Goal: Find contact information

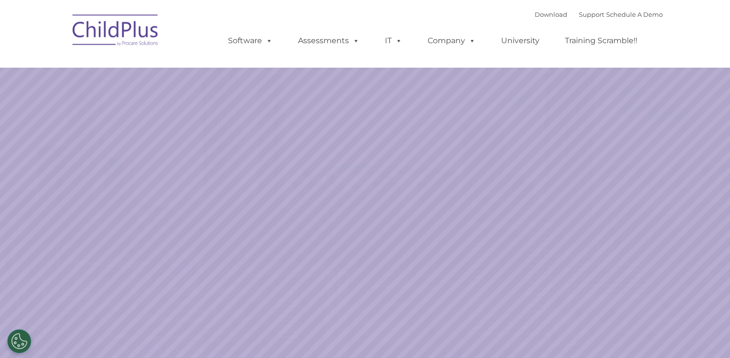
select select "MEDIUM"
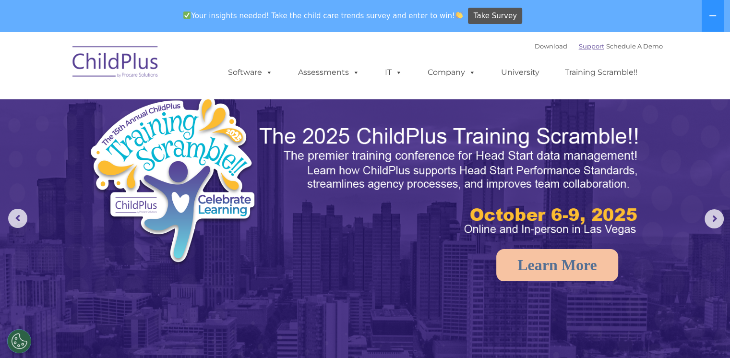
click at [579, 45] on link "Support" at bounding box center [591, 46] width 25 height 8
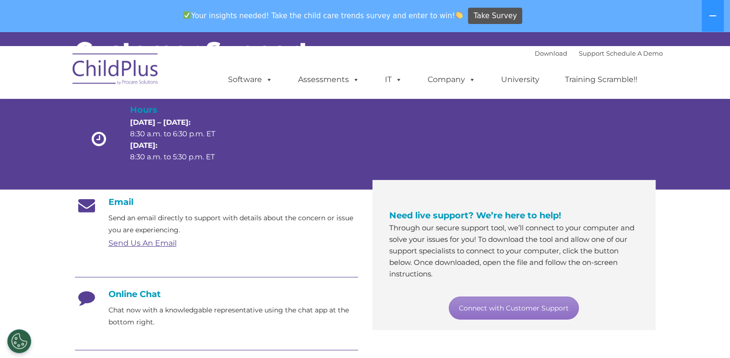
scroll to position [96, 0]
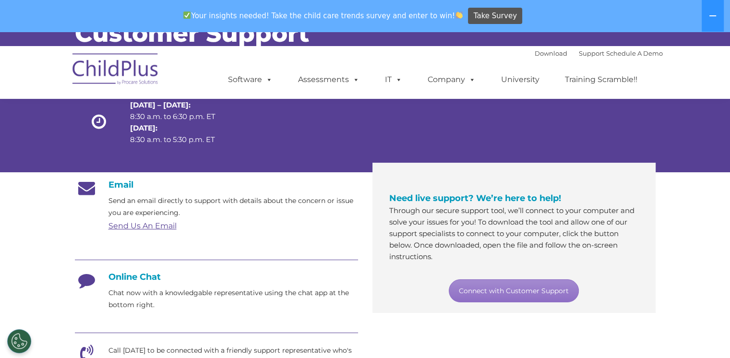
click at [133, 225] on link "Send Us An Email" at bounding box center [142, 225] width 68 height 9
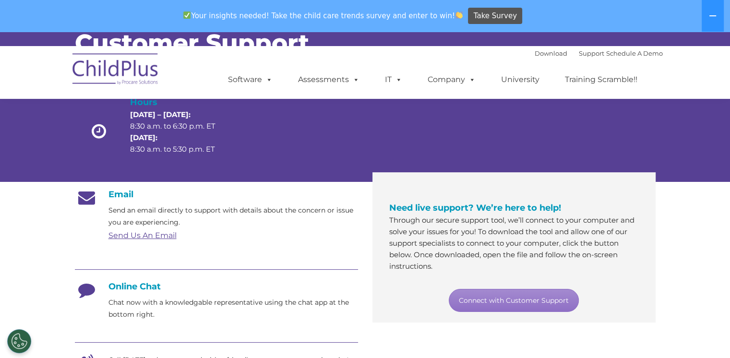
scroll to position [85, 0]
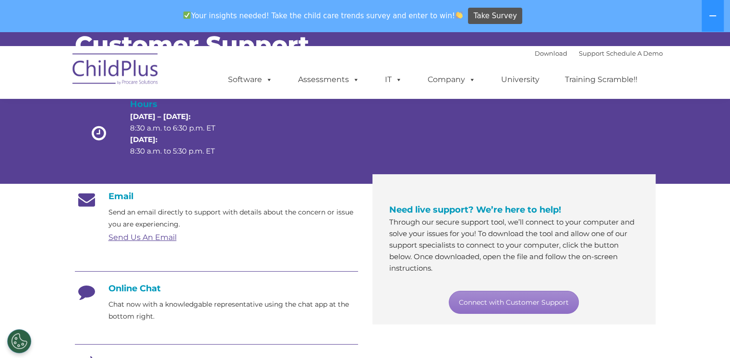
click at [164, 237] on link "Send Us An Email" at bounding box center [142, 237] width 68 height 9
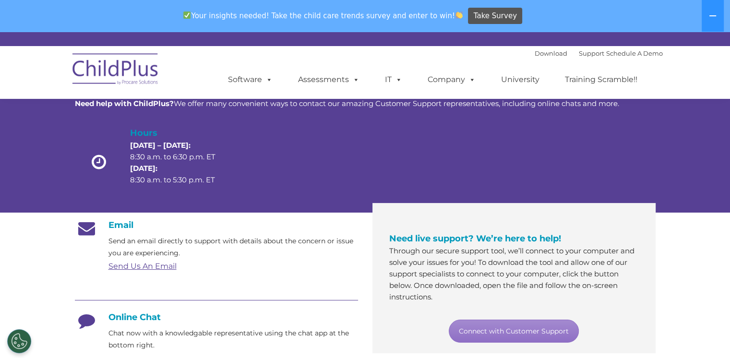
scroll to position [0, 0]
